Goal: Information Seeking & Learning: Check status

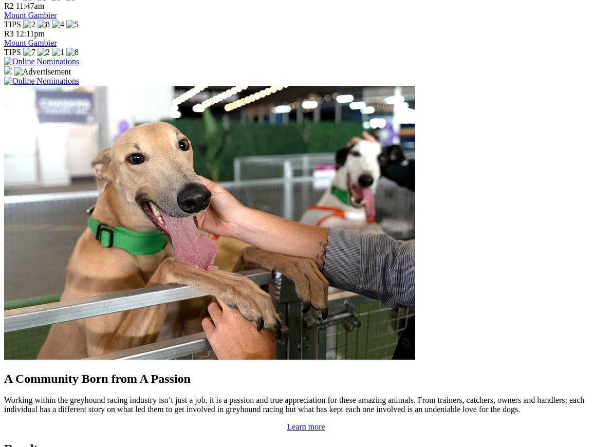
scroll to position [716, 0]
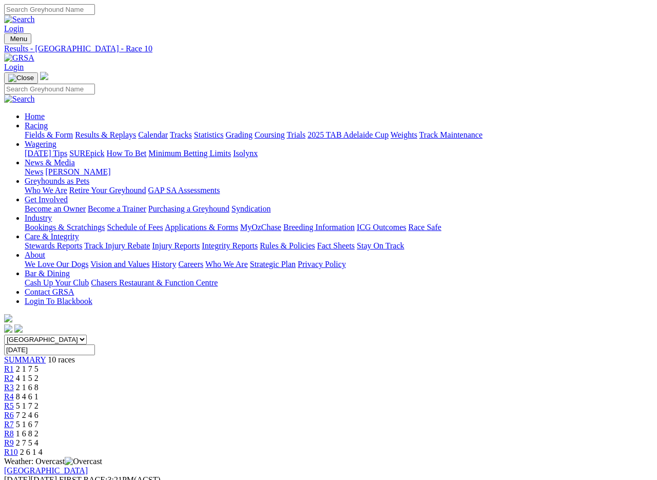
scroll to position [2, 0]
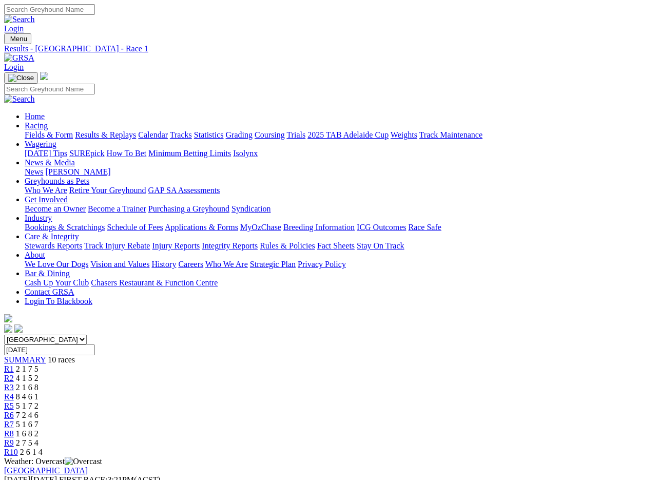
scroll to position [3, 0]
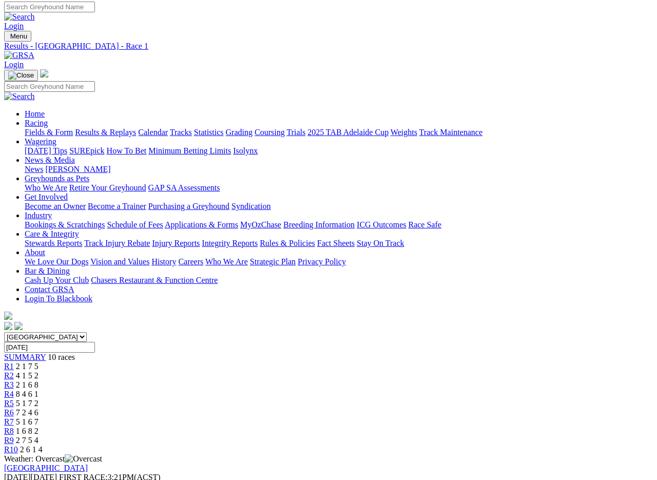
click at [136, 128] on link "Results & Replays" at bounding box center [105, 132] width 61 height 9
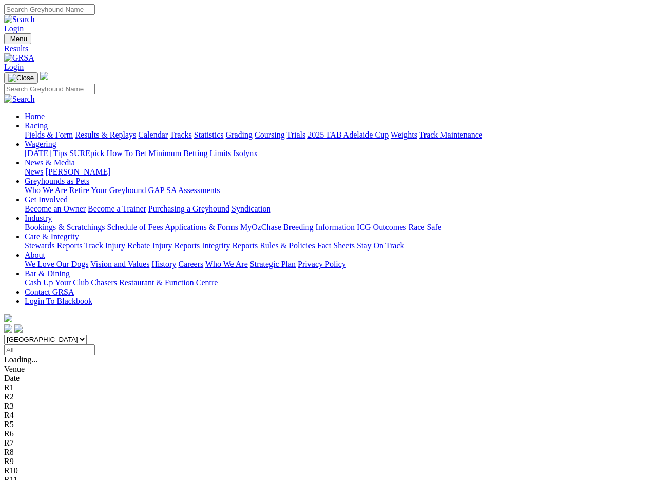
scroll to position [2, 0]
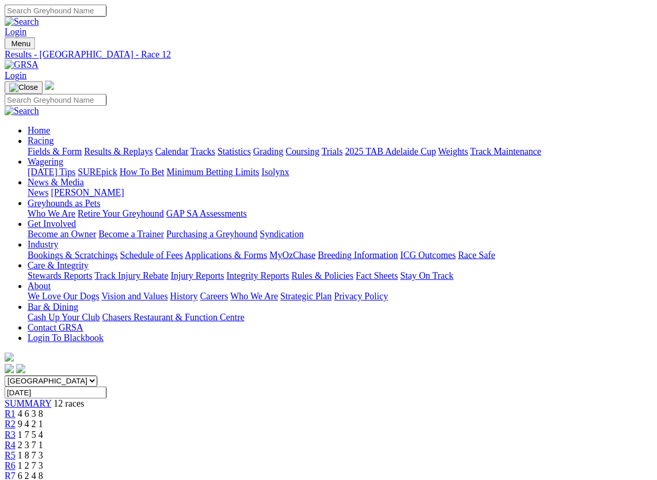
scroll to position [2, 0]
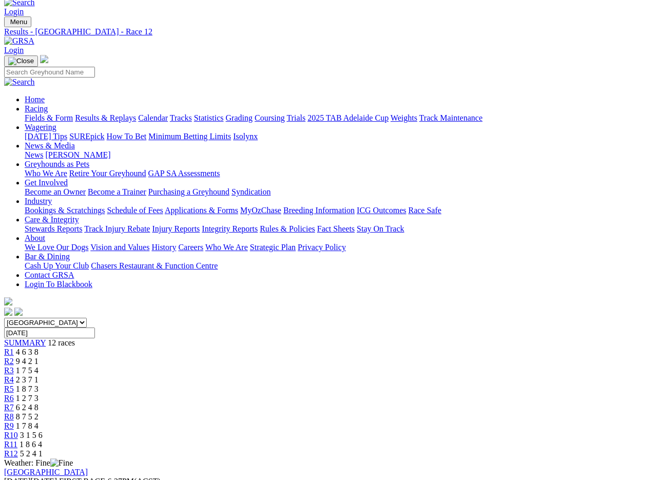
scroll to position [17, 0]
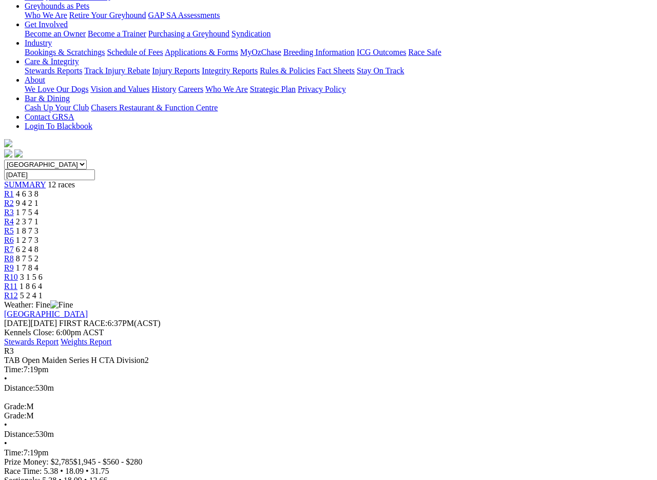
scroll to position [175, 0]
